Goal: Information Seeking & Learning: Learn about a topic

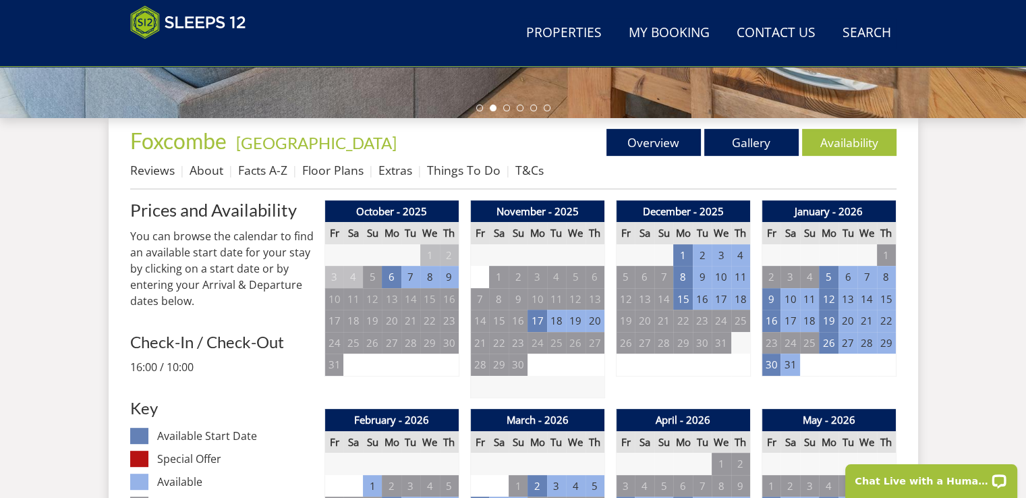
scroll to position [282, 0]
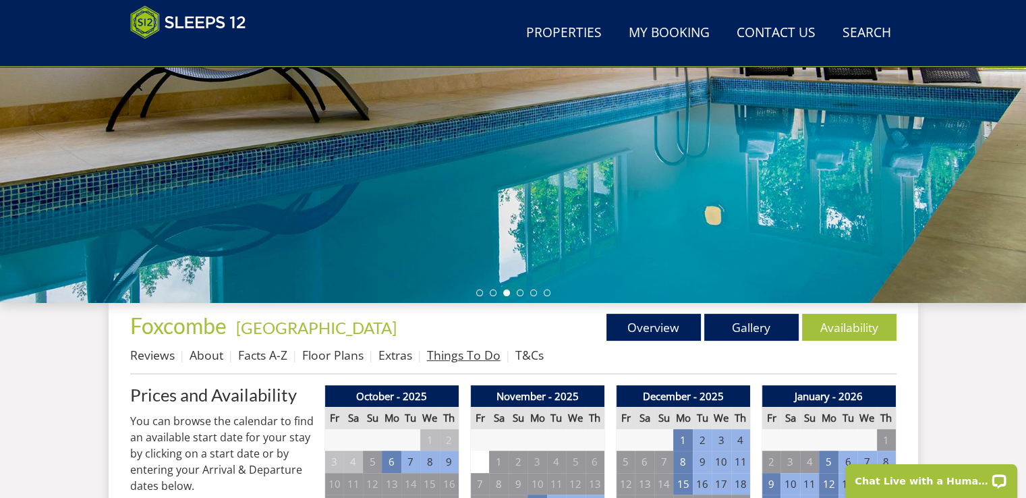
click at [457, 356] on link "Things To Do" at bounding box center [464, 355] width 74 height 16
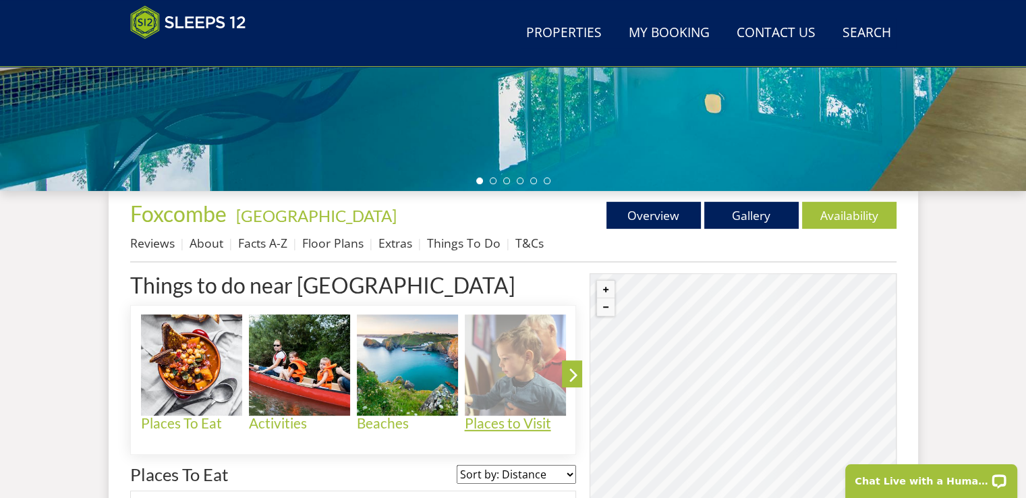
scroll to position [417, 0]
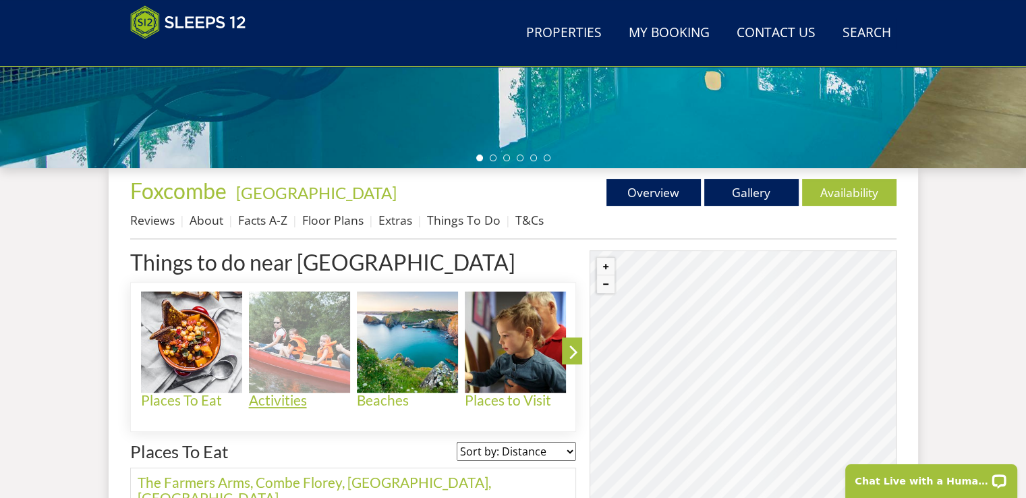
click at [315, 376] on img at bounding box center [299, 341] width 101 height 101
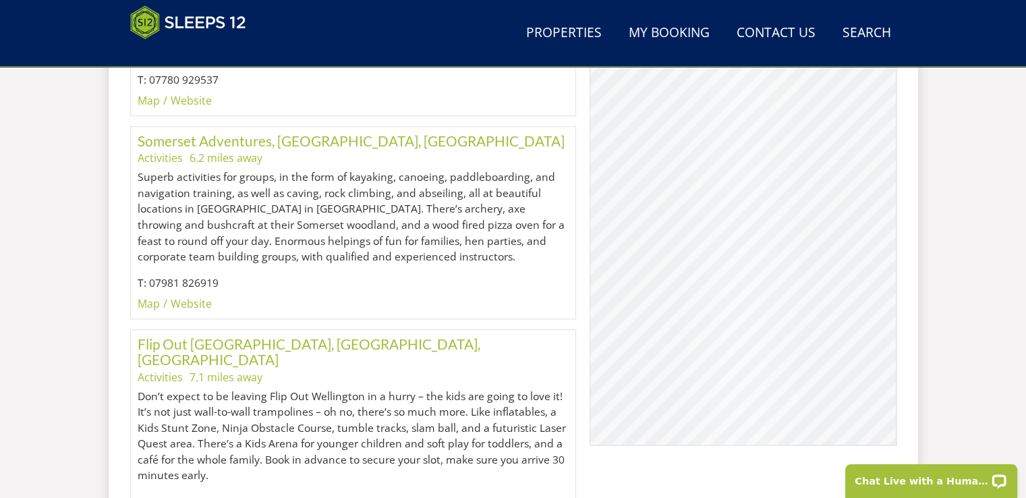
scroll to position [1012, 0]
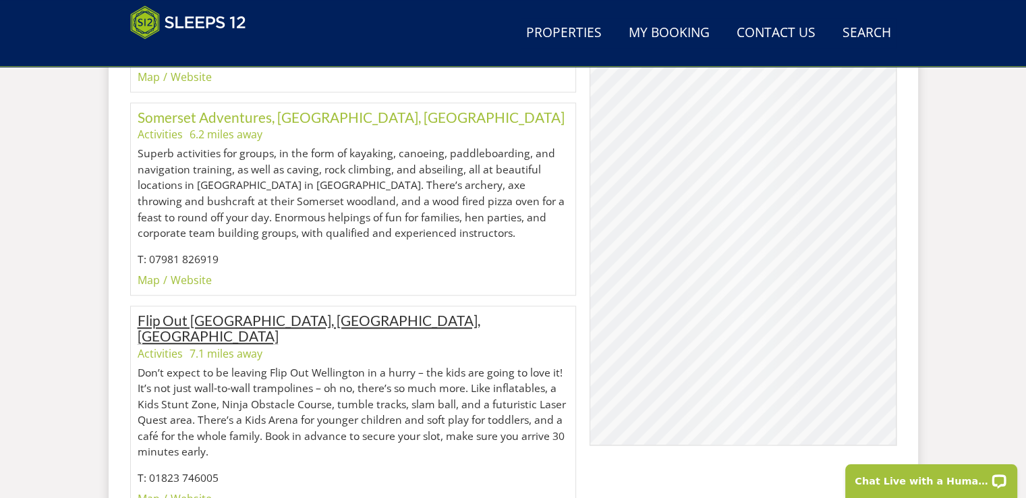
click at [208, 312] on link "Flip Out [GEOGRAPHIC_DATA], [GEOGRAPHIC_DATA], [GEOGRAPHIC_DATA]" at bounding box center [309, 328] width 343 height 32
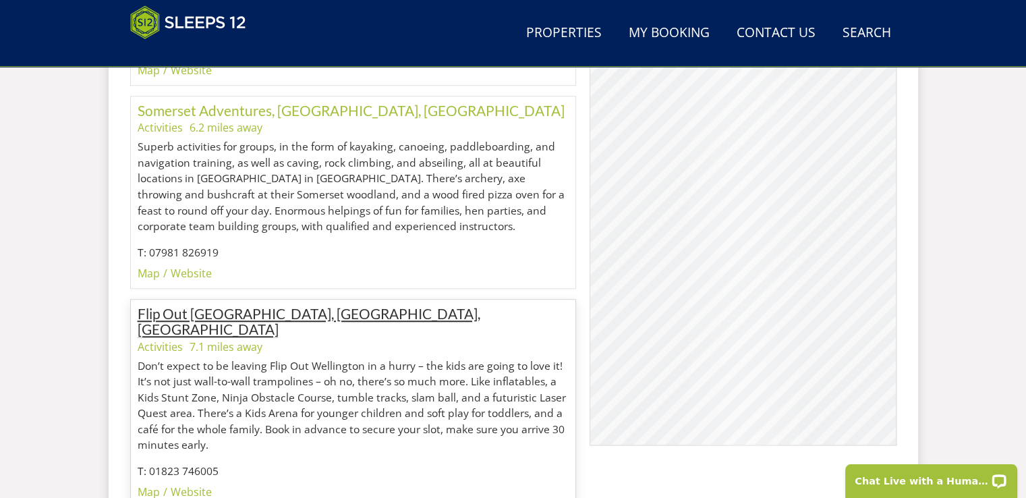
click at [217, 305] on link "Flip Out [GEOGRAPHIC_DATA], [GEOGRAPHIC_DATA], [GEOGRAPHIC_DATA]" at bounding box center [309, 321] width 343 height 32
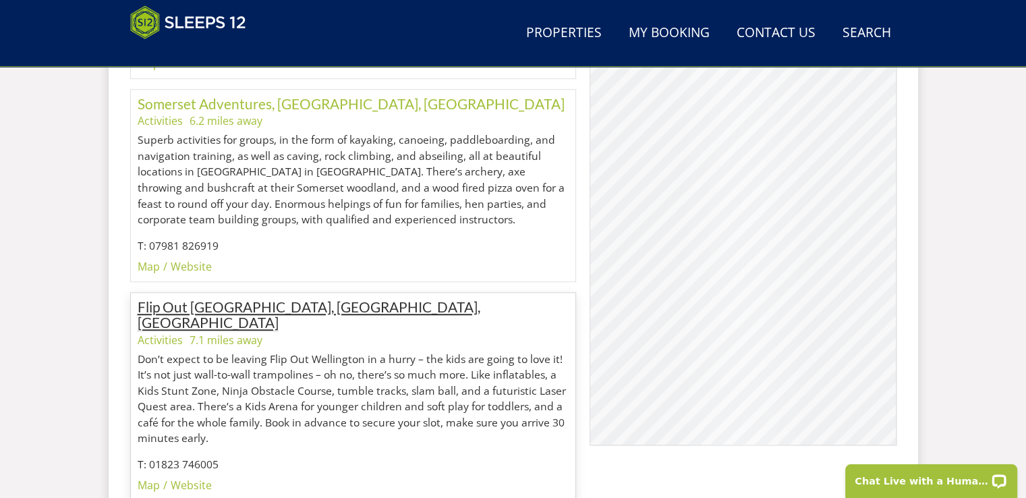
click at [217, 298] on link "Flip Out [GEOGRAPHIC_DATA], [GEOGRAPHIC_DATA], [GEOGRAPHIC_DATA]" at bounding box center [309, 314] width 343 height 32
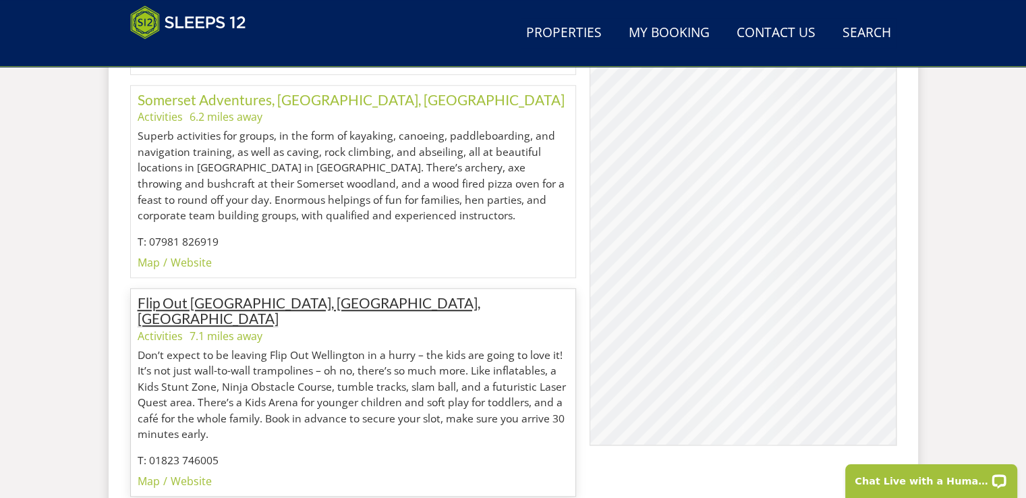
scroll to position [1033, 0]
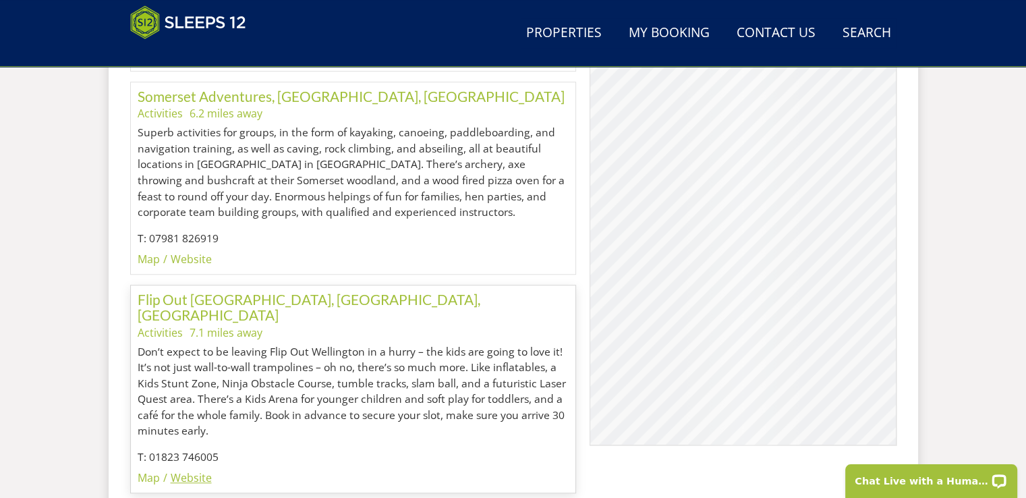
click at [177, 470] on link "Website" at bounding box center [191, 477] width 41 height 15
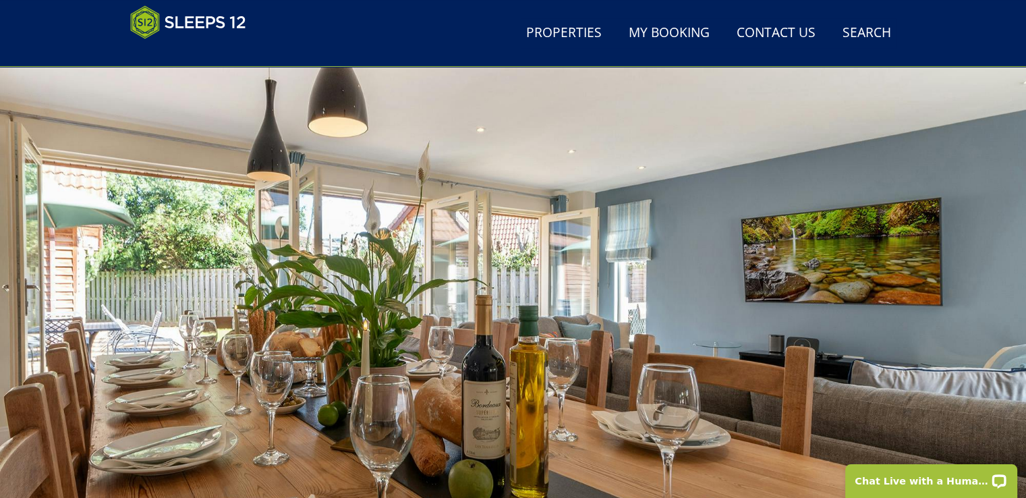
scroll to position [0, 0]
